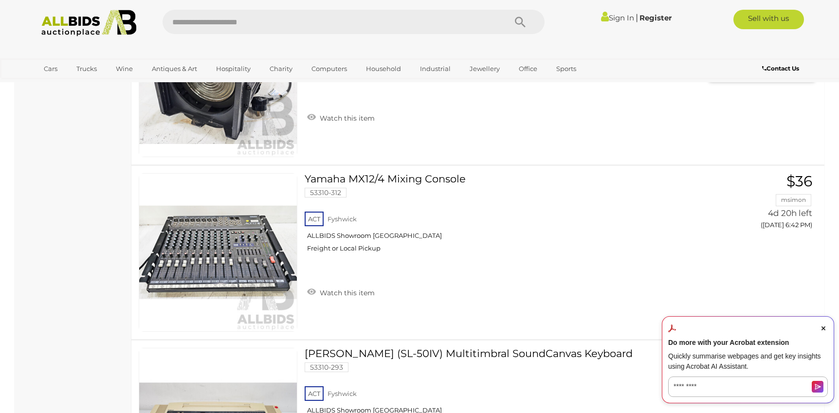
scroll to position [666, 0]
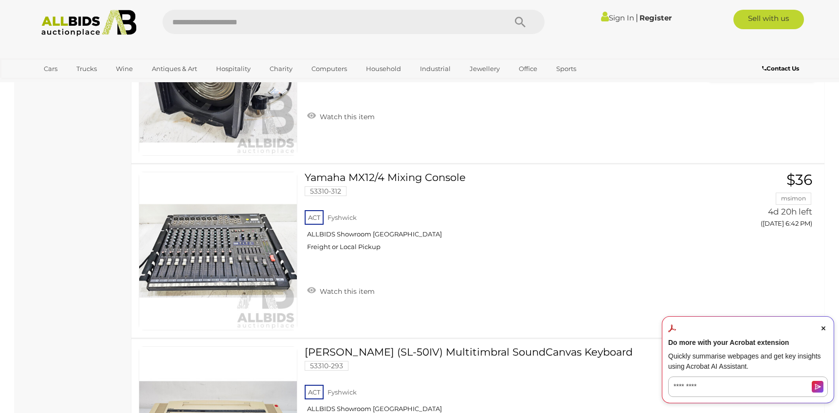
click at [548, 162] on div "Compact Fresnel Lamp 53310-316 ACT" at bounding box center [477, 76] width 707 height 173
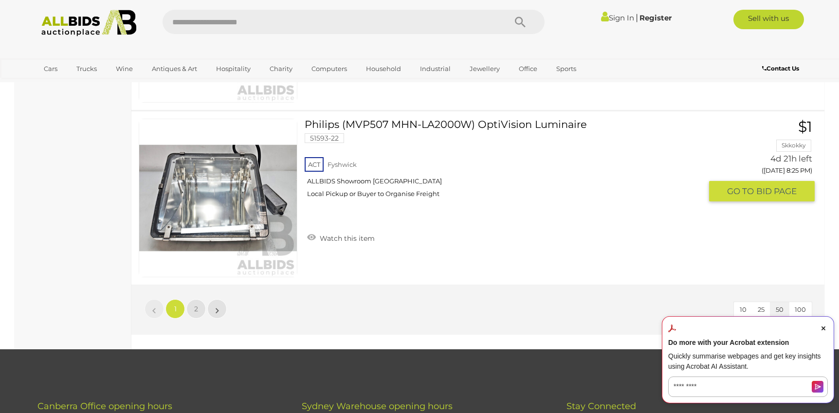
scroll to position [8630, 0]
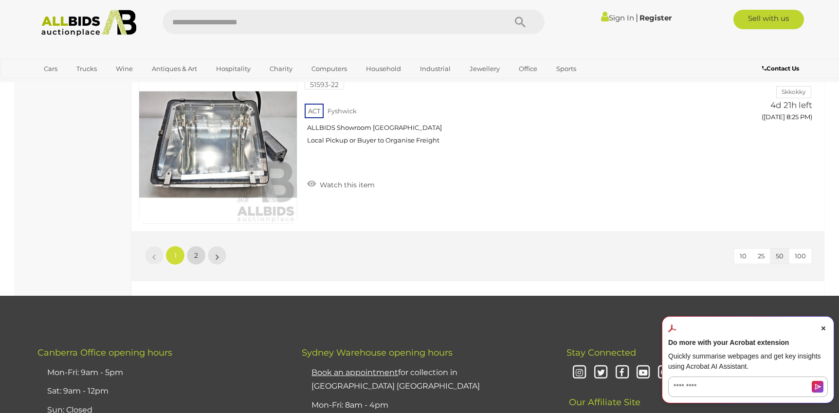
click at [195, 250] on link "2" at bounding box center [195, 255] width 19 height 19
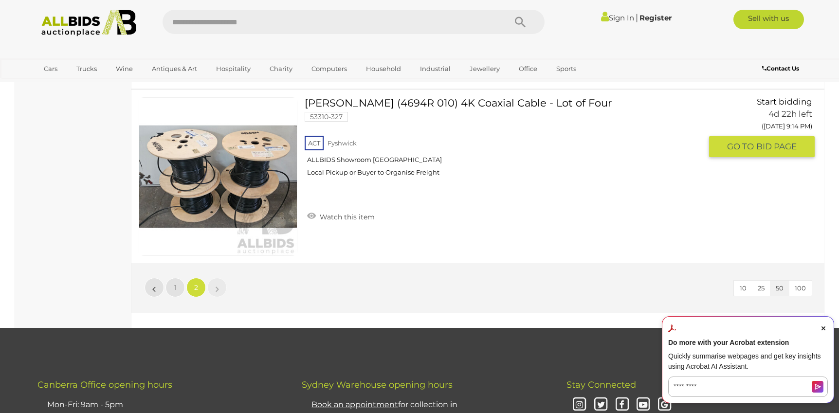
scroll to position [739, 0]
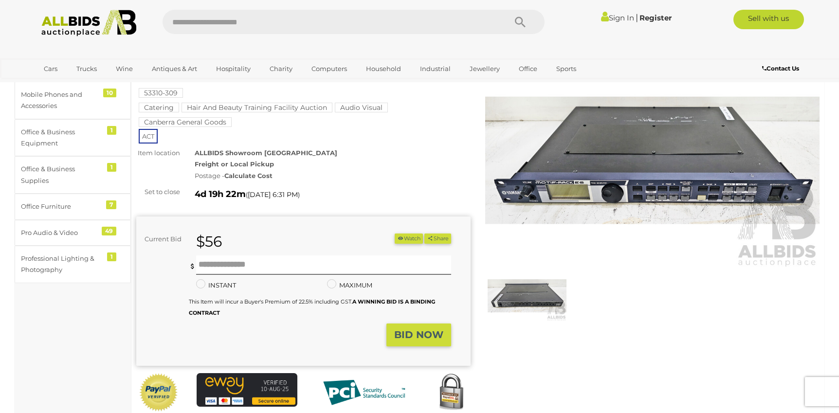
scroll to position [40, 0]
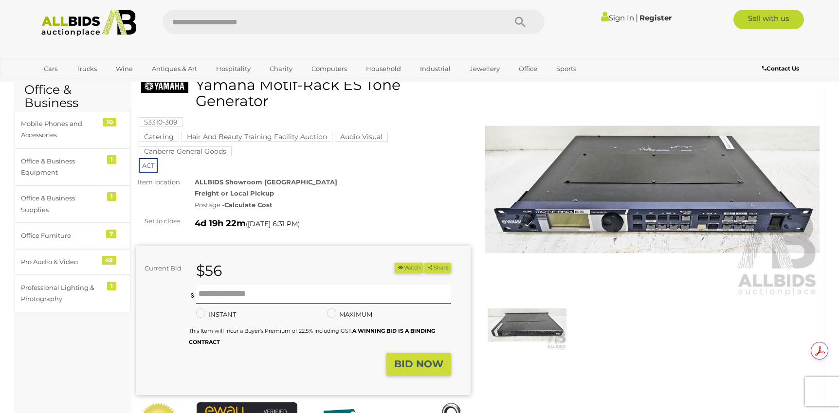
click at [520, 322] on img at bounding box center [526, 325] width 79 height 51
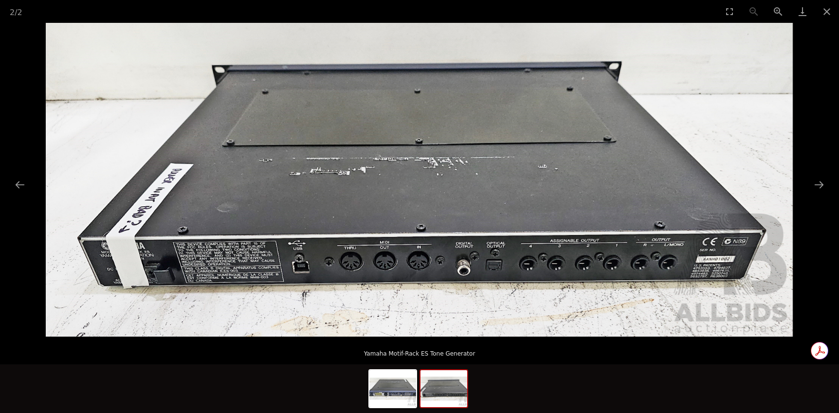
click at [436, 193] on img at bounding box center [419, 180] width 747 height 314
click at [393, 387] on img at bounding box center [392, 388] width 47 height 37
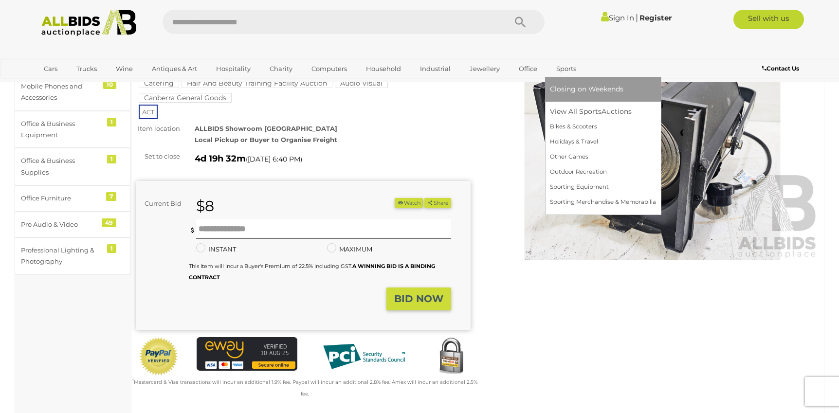
scroll to position [208, 0]
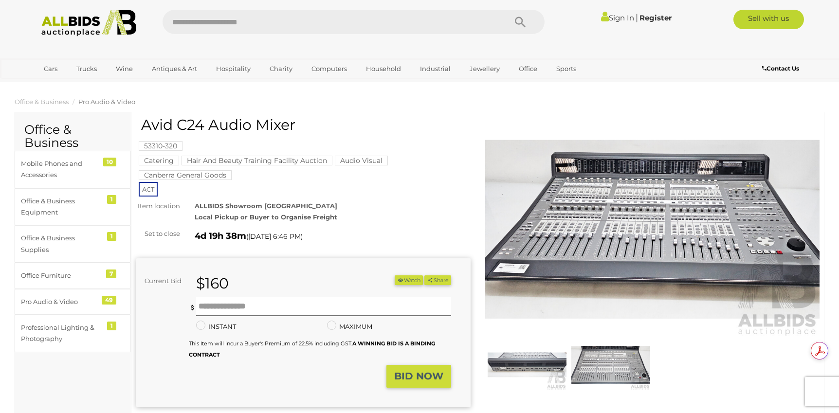
click at [630, 214] on img at bounding box center [652, 229] width 334 height 215
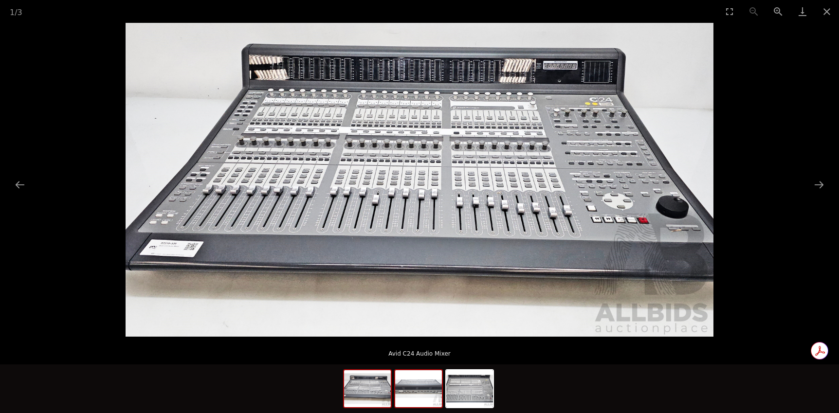
click at [418, 382] on img at bounding box center [418, 388] width 47 height 37
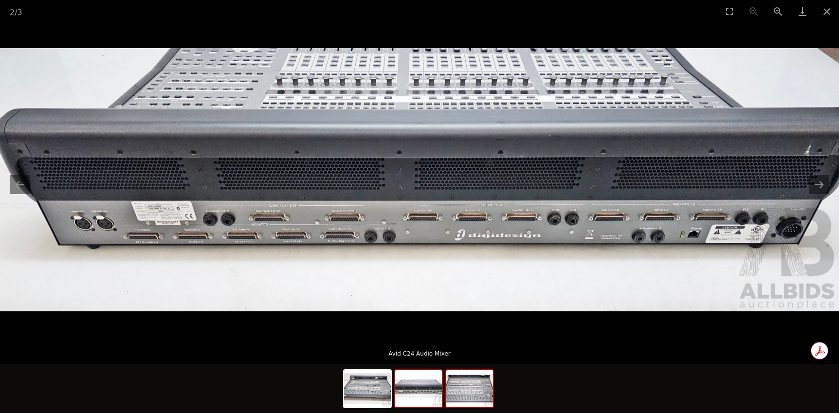
click at [459, 388] on img at bounding box center [469, 388] width 47 height 37
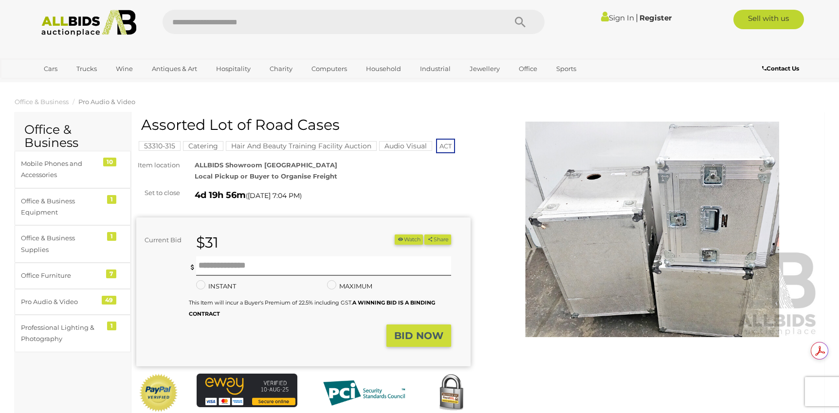
click at [675, 201] on img at bounding box center [652, 229] width 334 height 215
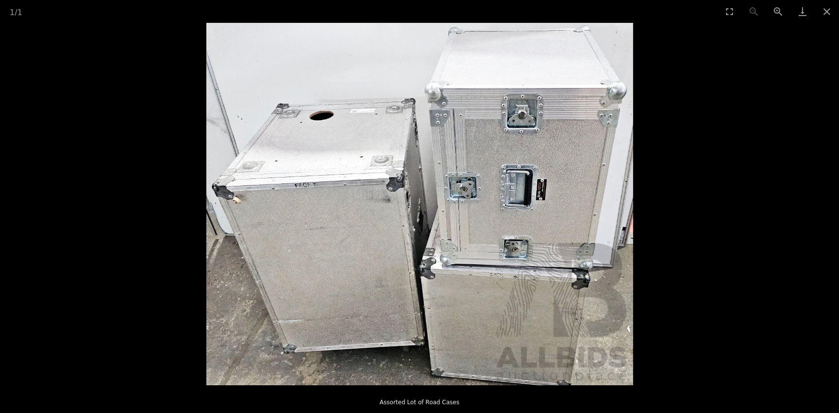
scroll to position [82, 0]
click at [557, 202] on img at bounding box center [419, 204] width 427 height 362
click at [827, 12] on button "Close gallery" at bounding box center [826, 11] width 24 height 23
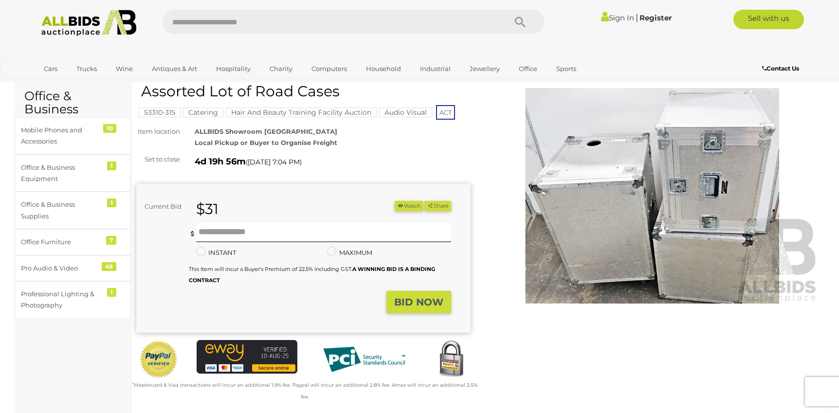
scroll to position [26, 0]
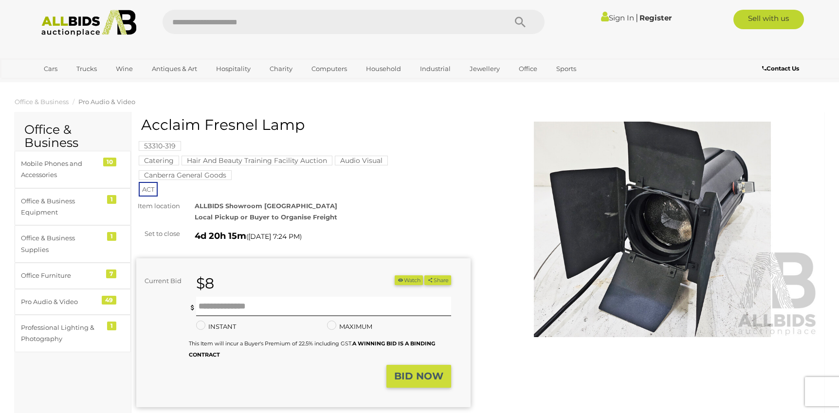
click at [628, 179] on img at bounding box center [652, 229] width 334 height 215
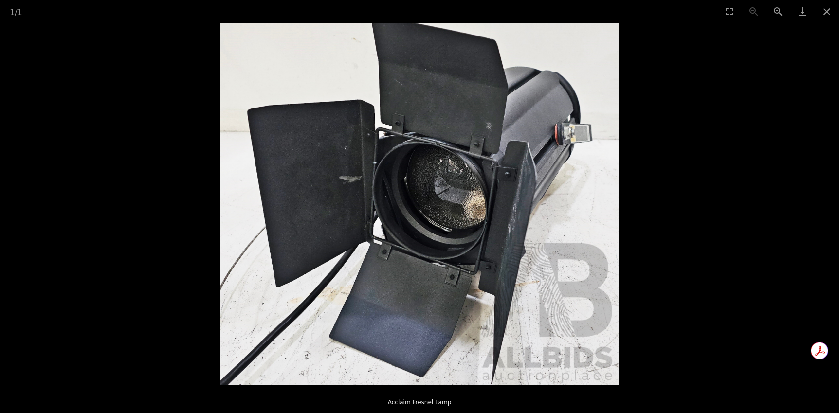
click at [666, 102] on picture at bounding box center [419, 204] width 839 height 362
